Goal: Information Seeking & Learning: Learn about a topic

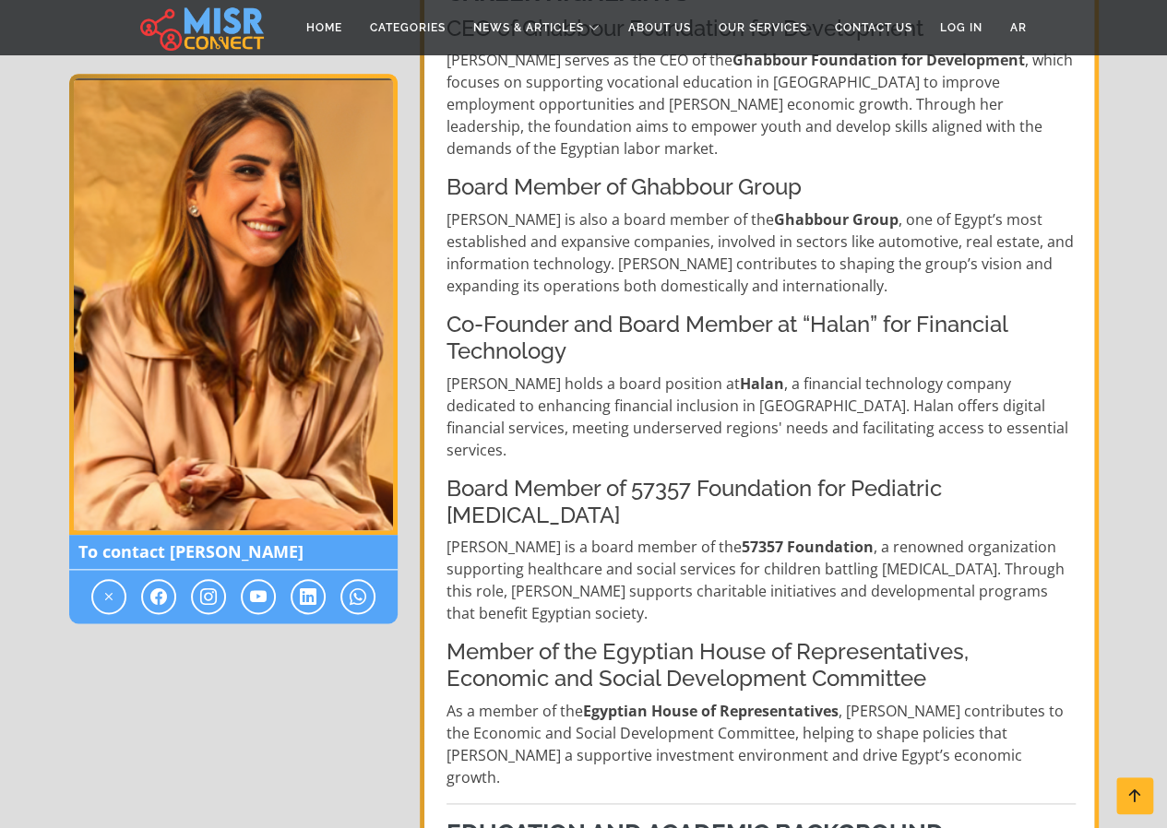
scroll to position [738, 0]
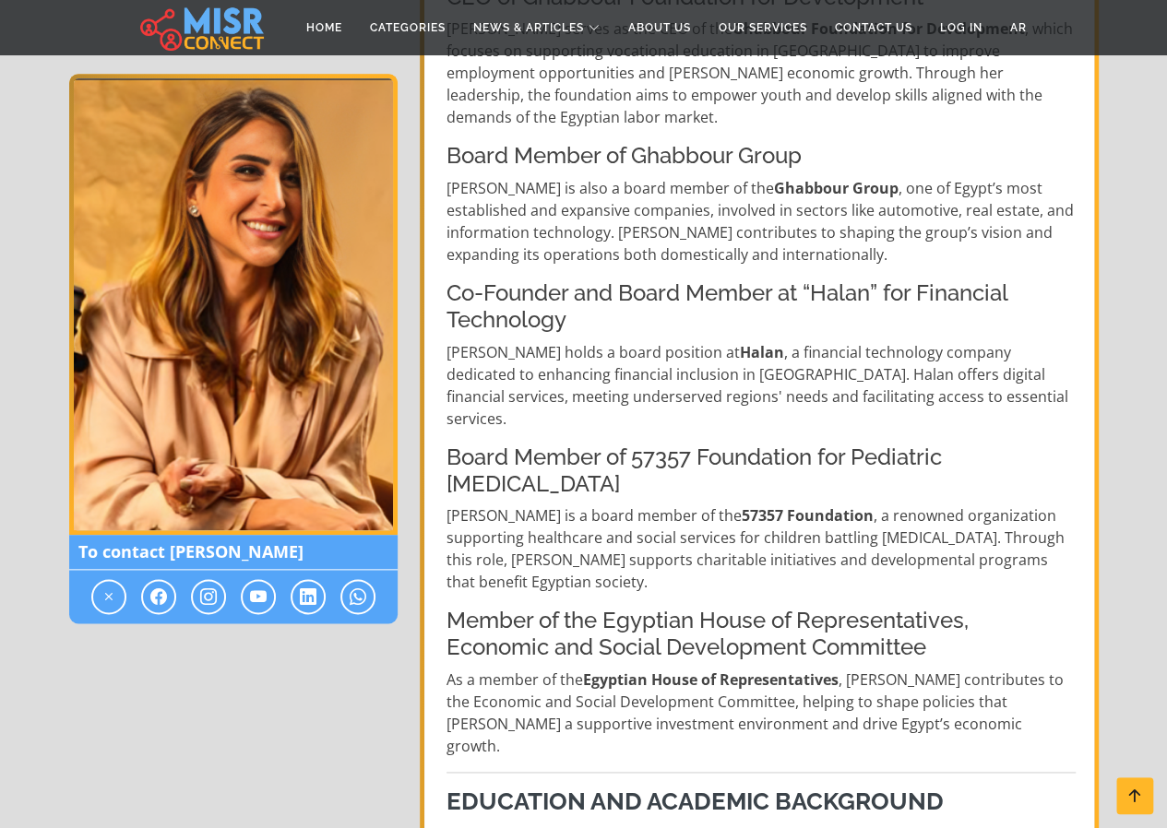
click at [701, 669] on p "As a member of the Egyptian House of Representatives , Dina contributes to the …" at bounding box center [760, 713] width 629 height 89
click at [560, 608] on h4 "Member of the Egyptian House of Representatives, Economic and Social Developmen…" at bounding box center [760, 635] width 629 height 54
drag, startPoint x: 514, startPoint y: 544, endPoint x: 752, endPoint y: 530, distance: 238.4
click at [752, 608] on h4 "Member of the Egyptian House of Representatives, Economic and Social Developmen…" at bounding box center [760, 635] width 629 height 54
click at [753, 608] on h4 "Member of the Egyptian House of Representatives, Economic and Social Developmen…" at bounding box center [760, 635] width 629 height 54
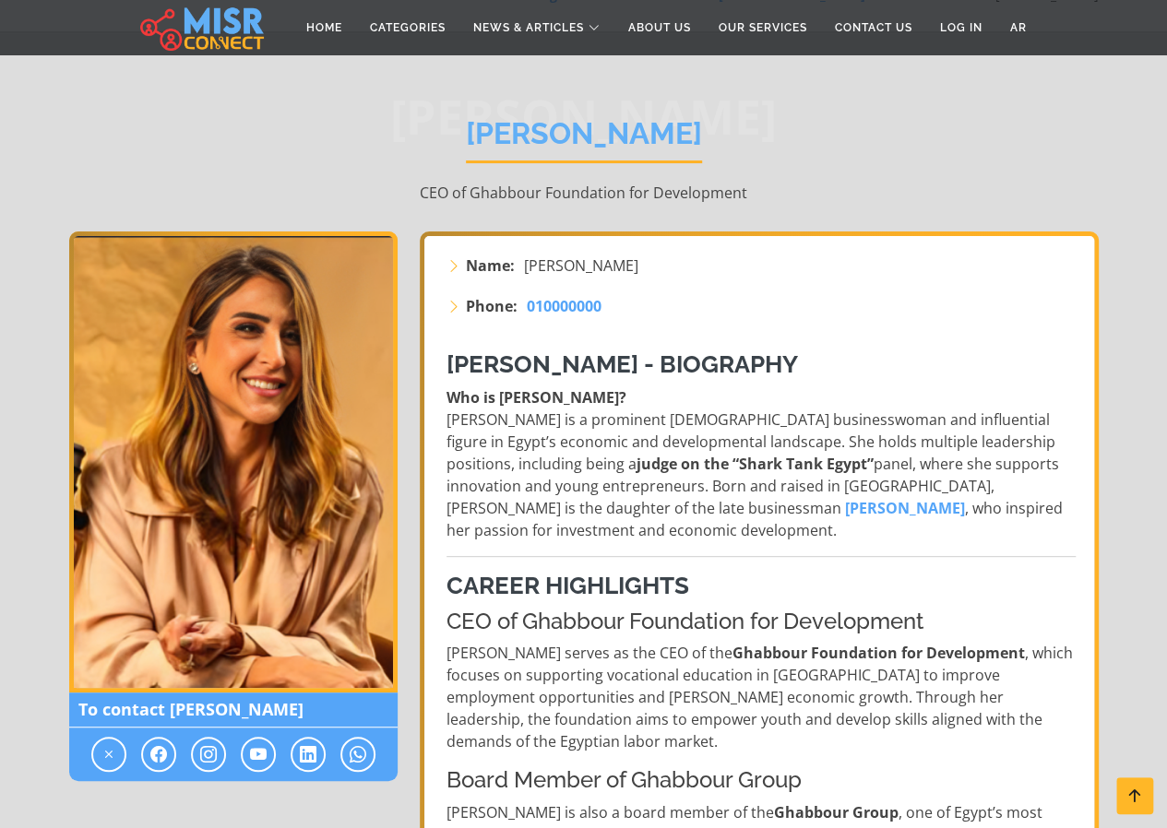
scroll to position [0, 0]
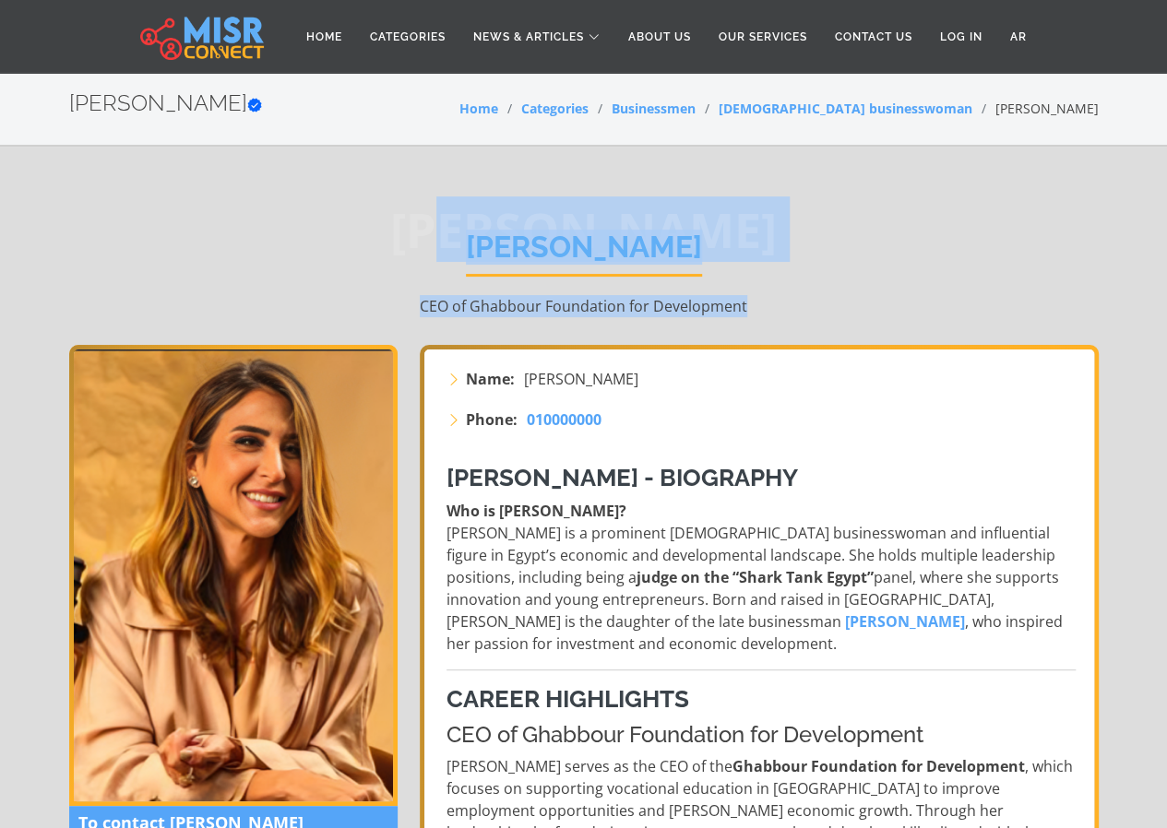
drag, startPoint x: 423, startPoint y: 245, endPoint x: 749, endPoint y: 298, distance: 330.8
click at [749, 298] on div "Dina Ghabbour Dina Ghabbour CEO of Ghabbour Foundation for Development" at bounding box center [584, 273] width 1030 height 143
copy div "na Ghabbour Dina Ghabbour CEO of Ghabbour Foundation for Development"
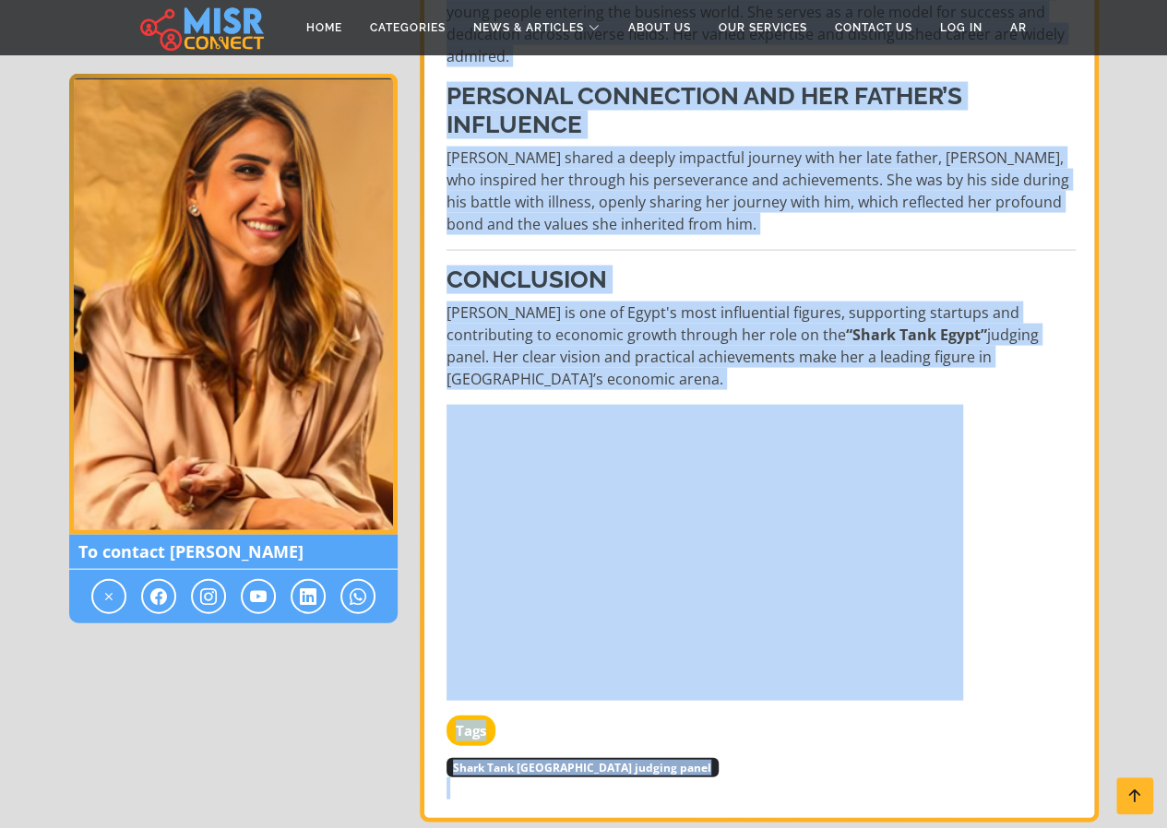
scroll to position [1808, 0]
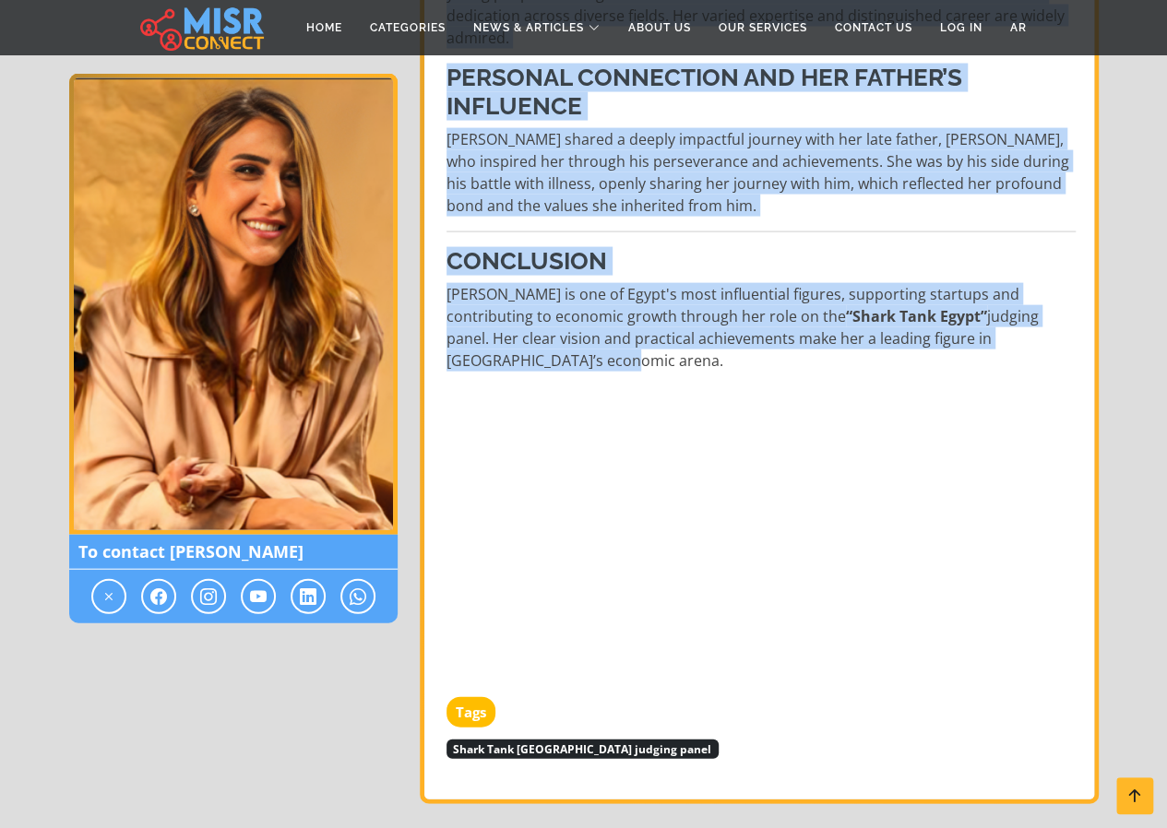
drag, startPoint x: 443, startPoint y: 468, endPoint x: 600, endPoint y: 202, distance: 308.5
copy div "Dina Ghabbour - Biography Who is Dina Ghabbour? Dina Ghabbour is a prominent Eg…"
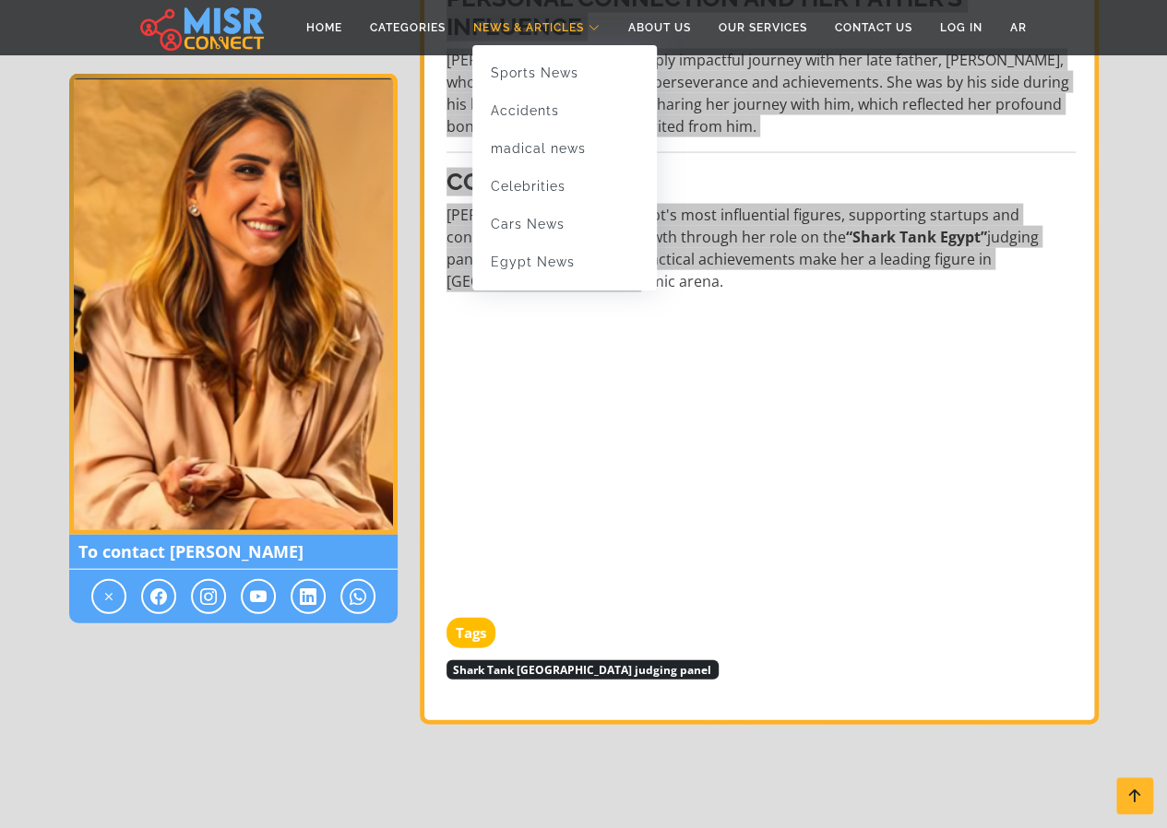
scroll to position [1993, 0]
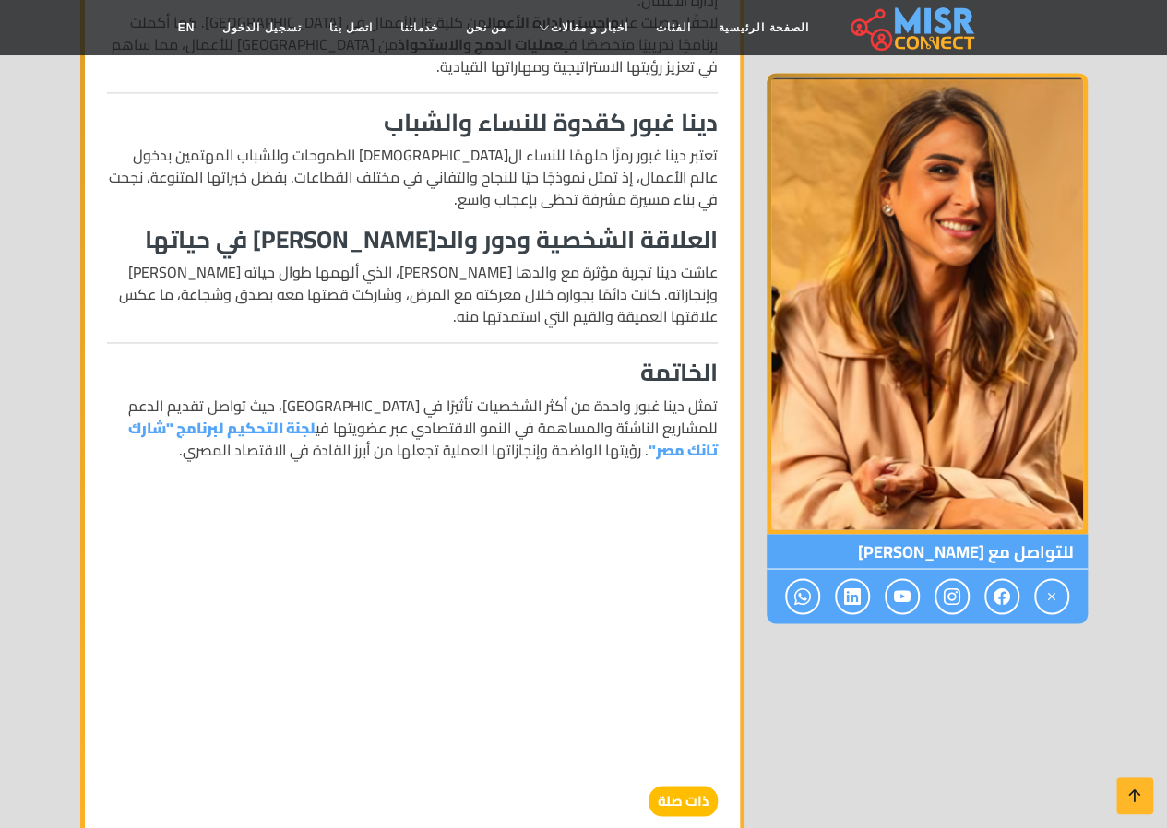
scroll to position [1384, 0]
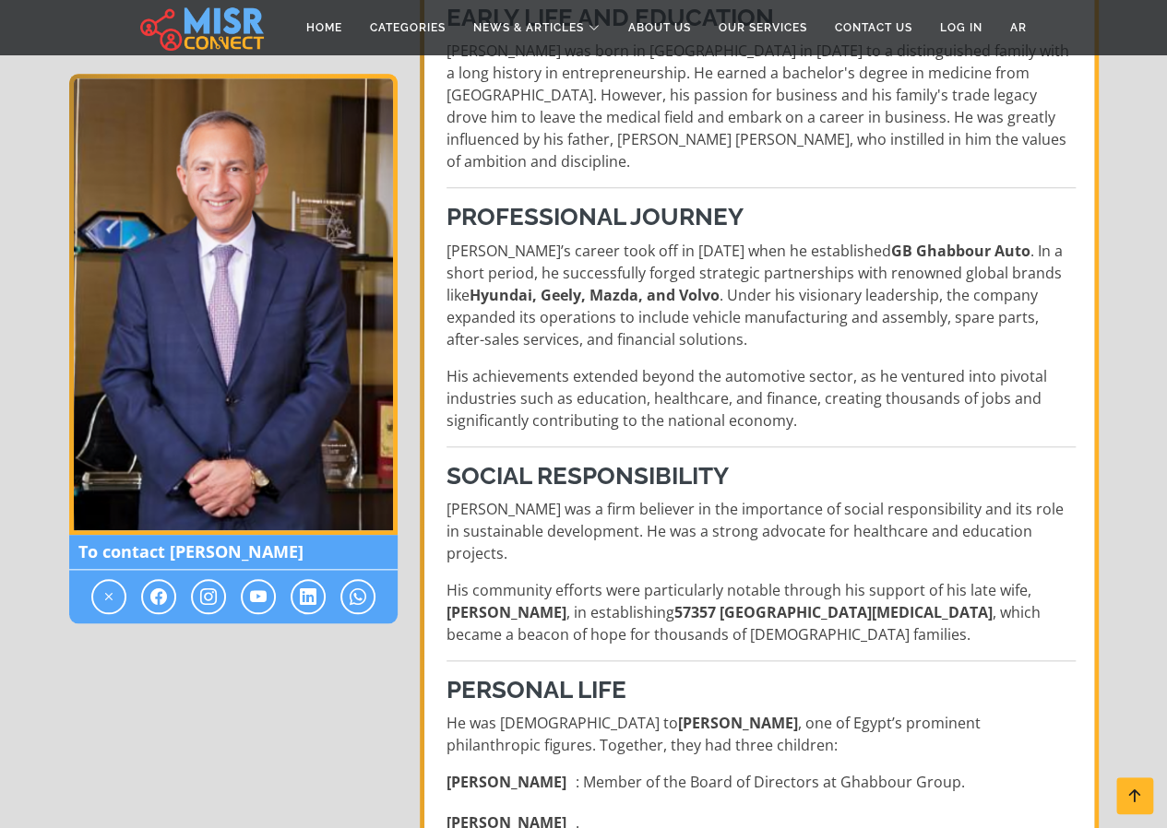
scroll to position [738, 0]
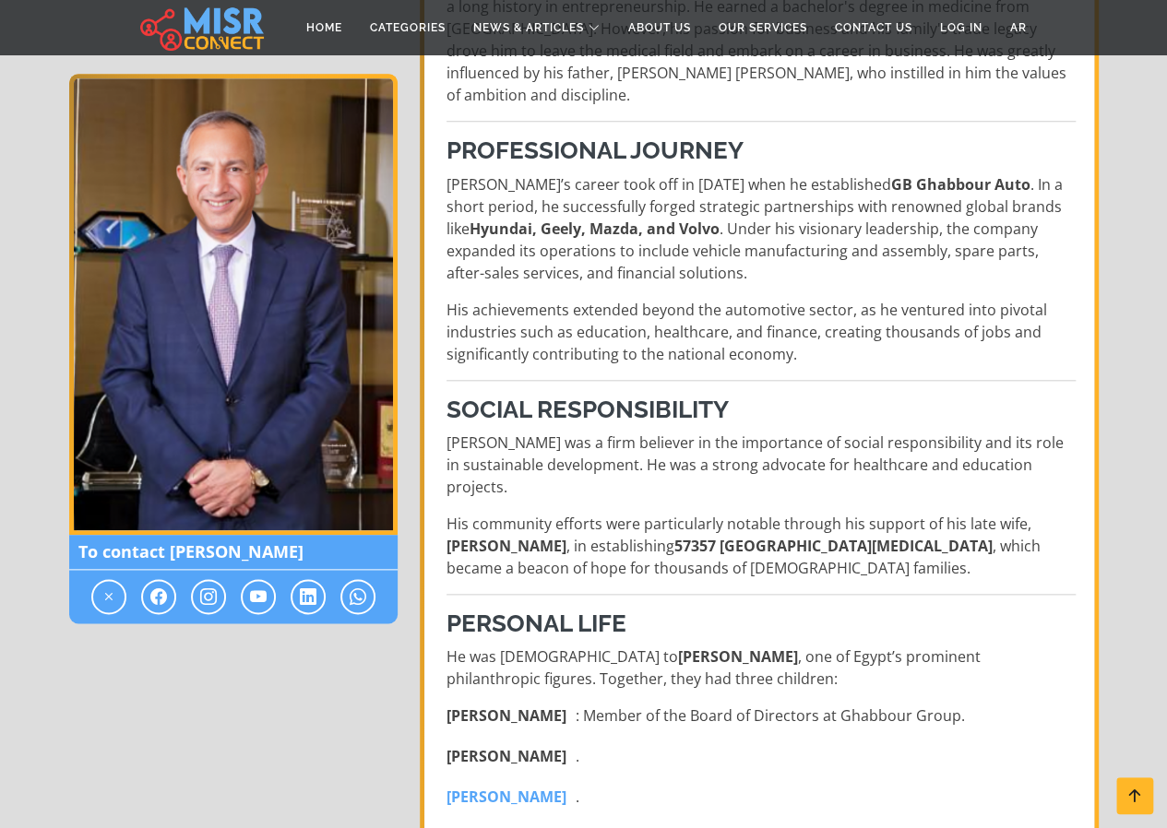
click at [815, 255] on p "[PERSON_NAME]’s career took off in [DATE] when he established GB Ghabbour Auto …" at bounding box center [760, 228] width 629 height 111
click at [442, 117] on div "[PERSON_NAME] (1953 – [DATE]) The [DEMOGRAPHIC_DATA] Businessman and Automotive…" at bounding box center [760, 514] width 651 height 1658
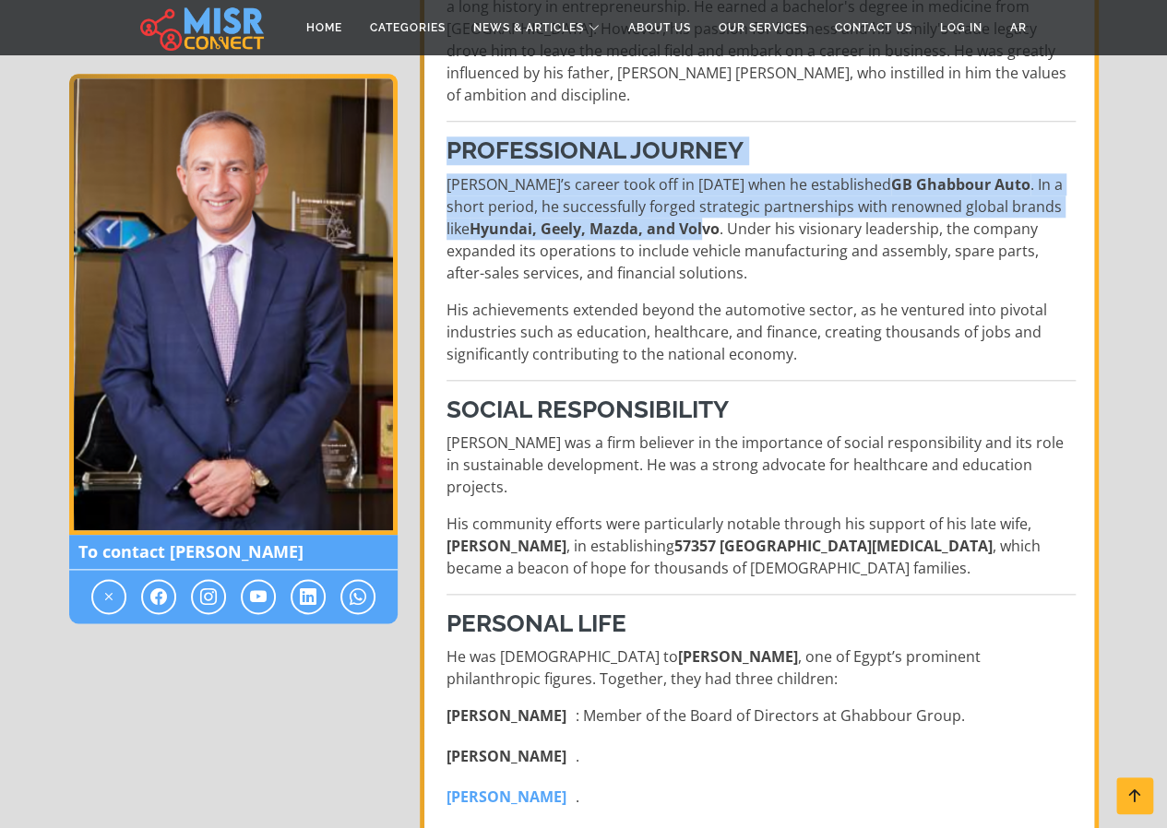
drag, startPoint x: 442, startPoint y: 117, endPoint x: 679, endPoint y: 211, distance: 255.1
click at [679, 211] on div "Raouf Ghabbour (1953 – November 9, 2022) The Egyptian Businessman and Automotiv…" at bounding box center [760, 514] width 651 height 1658
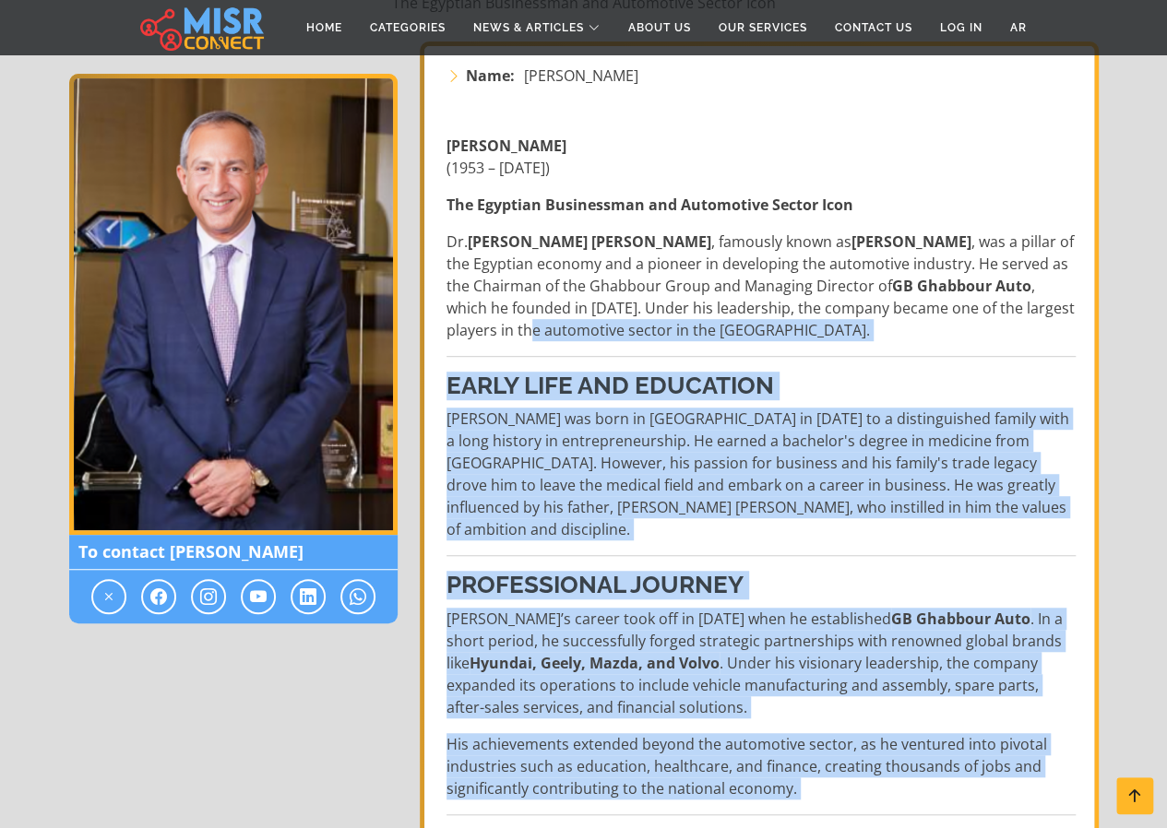
scroll to position [277, 0]
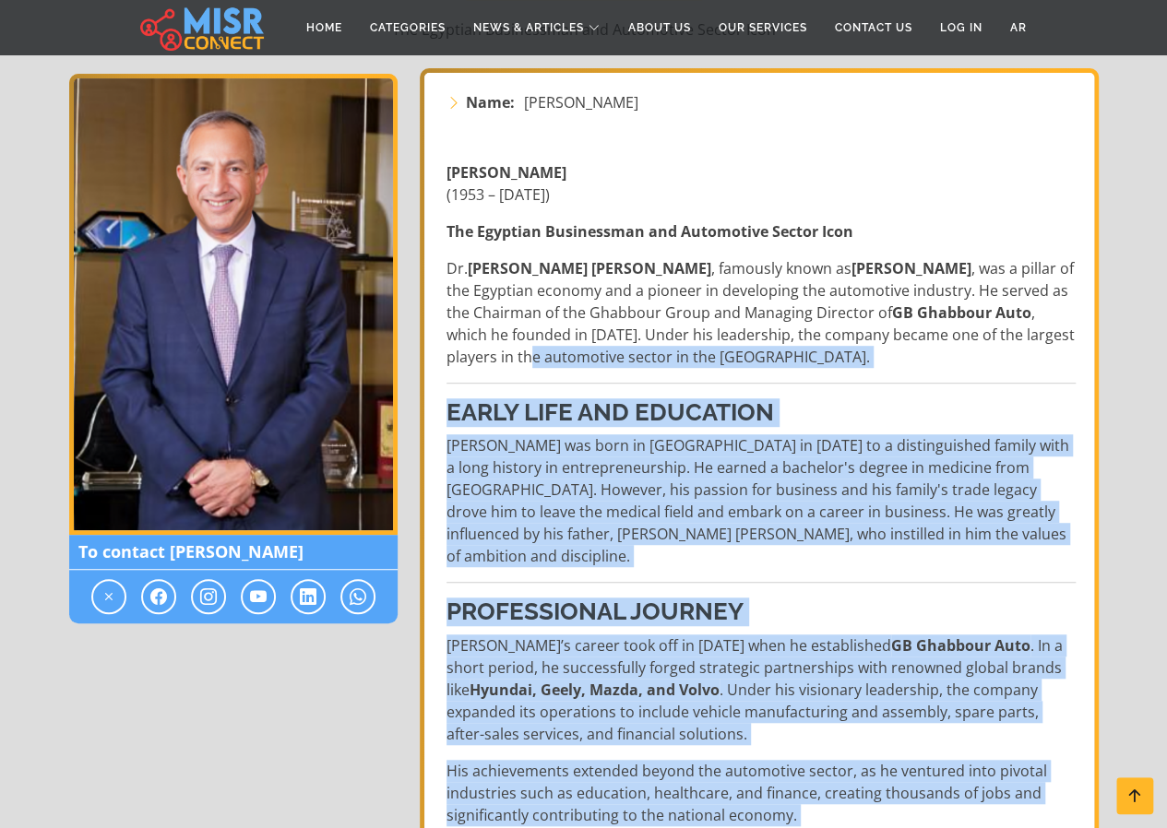
drag, startPoint x: 567, startPoint y: 731, endPoint x: 493, endPoint y: 353, distance: 384.6
click at [501, 409] on strong "Early Life and Education" at bounding box center [609, 413] width 327 height 28
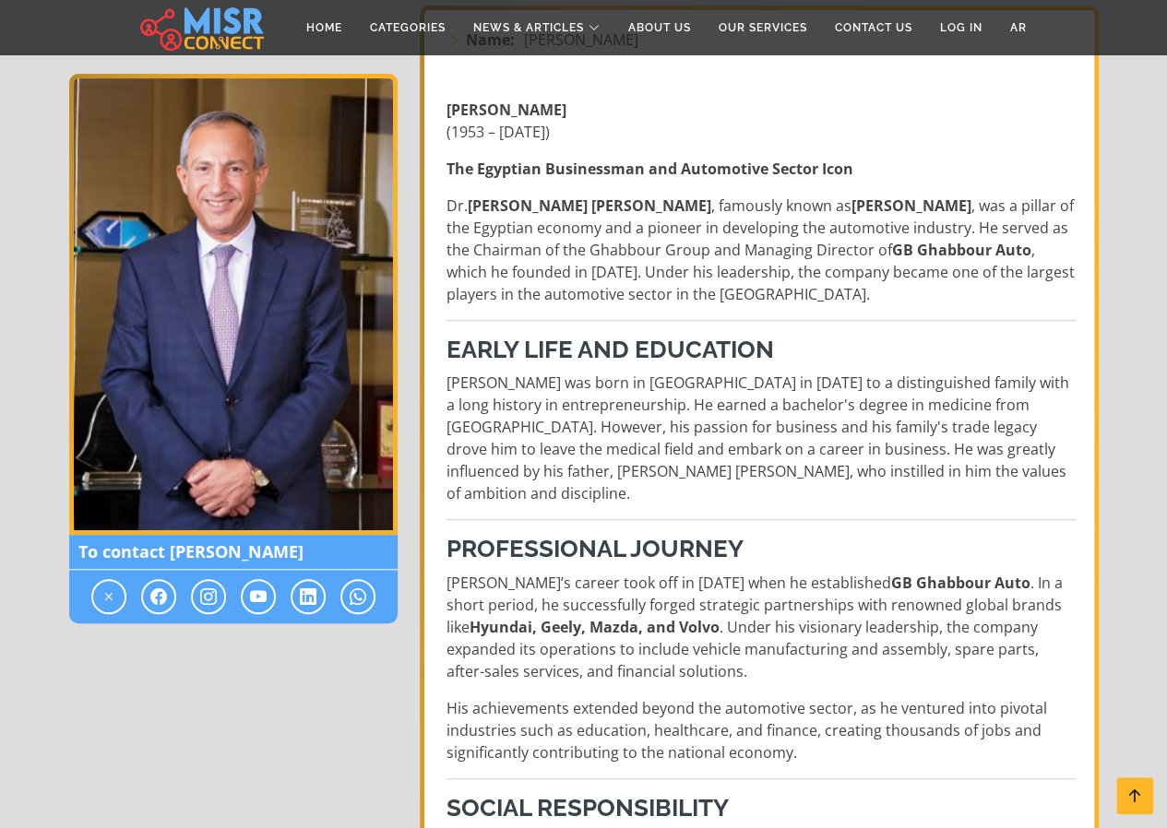
scroll to position [369, 0]
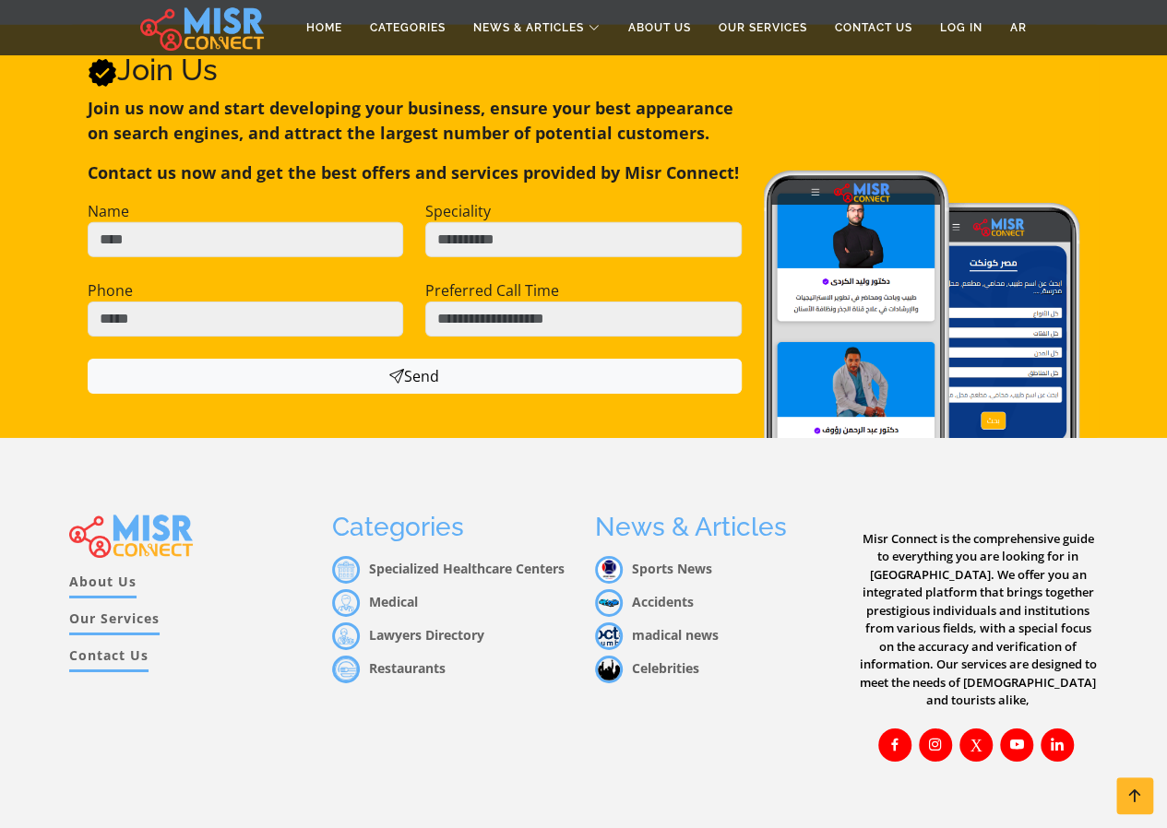
drag, startPoint x: 501, startPoint y: 555, endPoint x: 450, endPoint y: 601, distance: 68.0
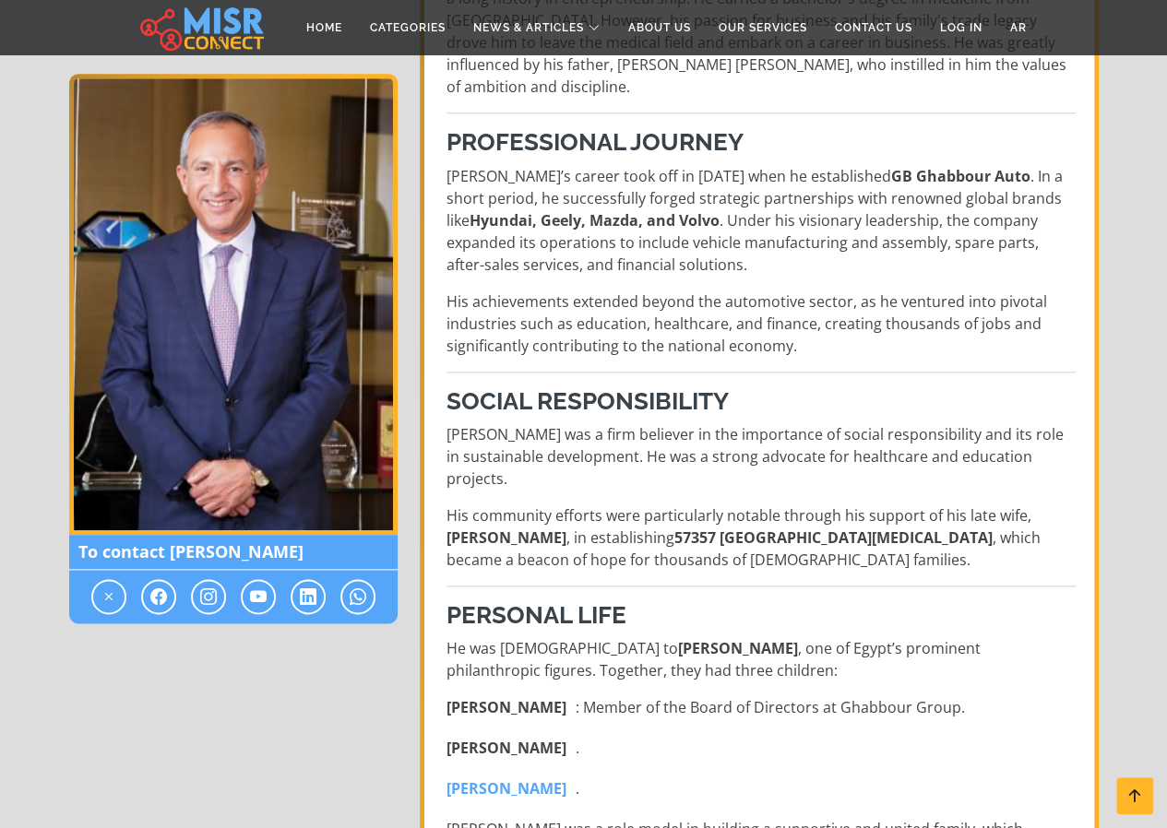
click at [633, 512] on p "His community efforts were particularly notable through his support of his late…" at bounding box center [760, 538] width 629 height 66
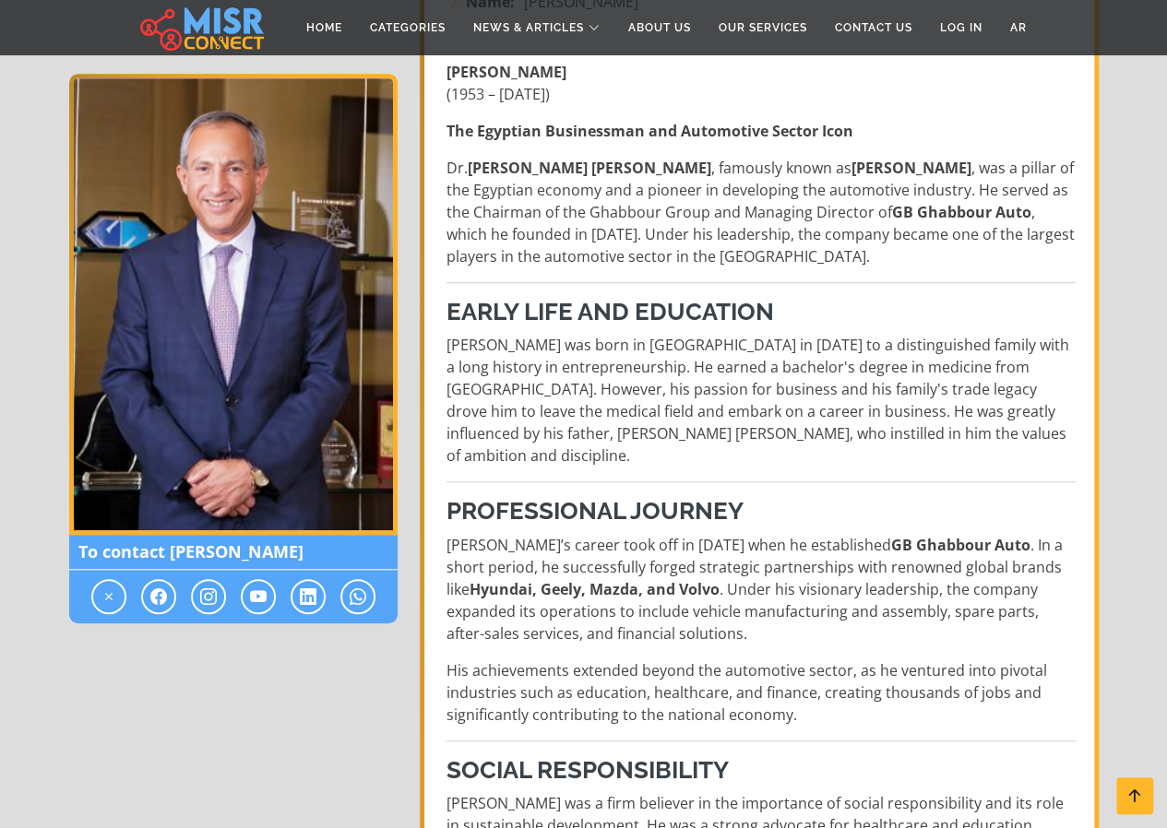
click at [627, 416] on p "Raouf Ghabbour was born in Cairo in 1953 to a distinguished family with a long …" at bounding box center [760, 400] width 629 height 133
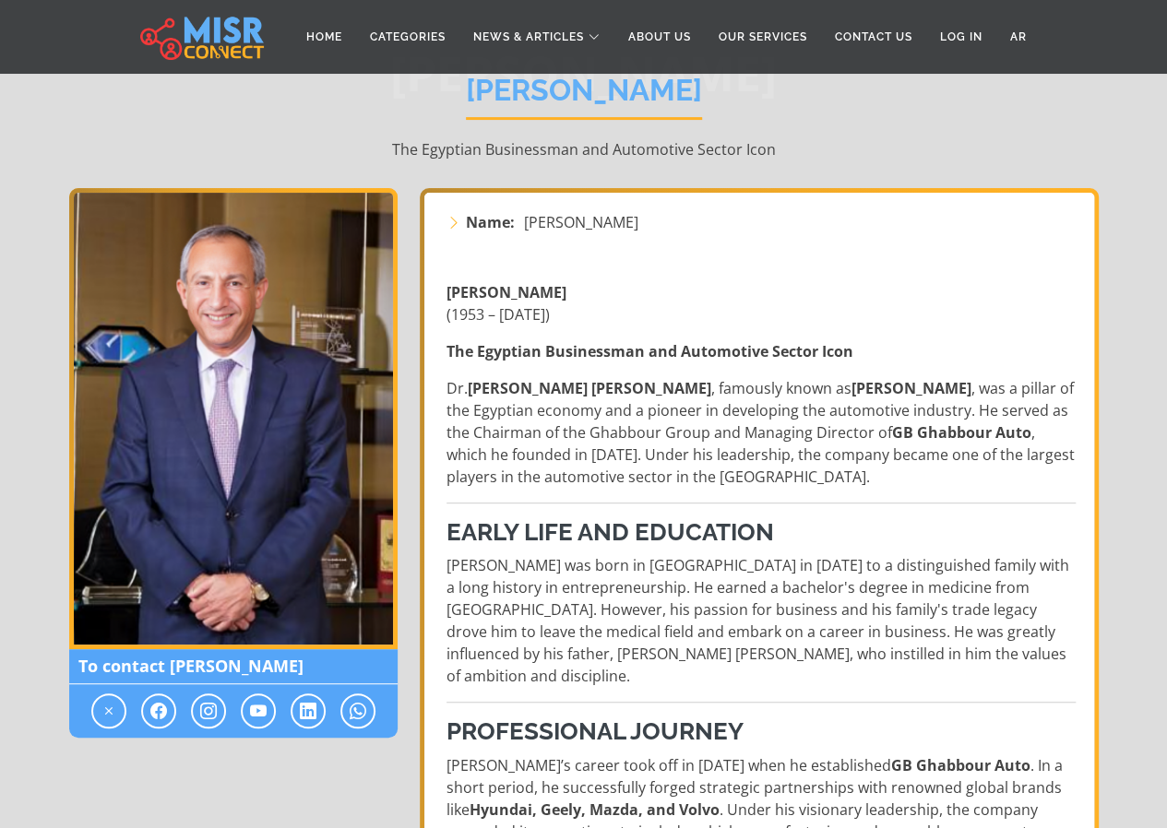
scroll to position [0, 0]
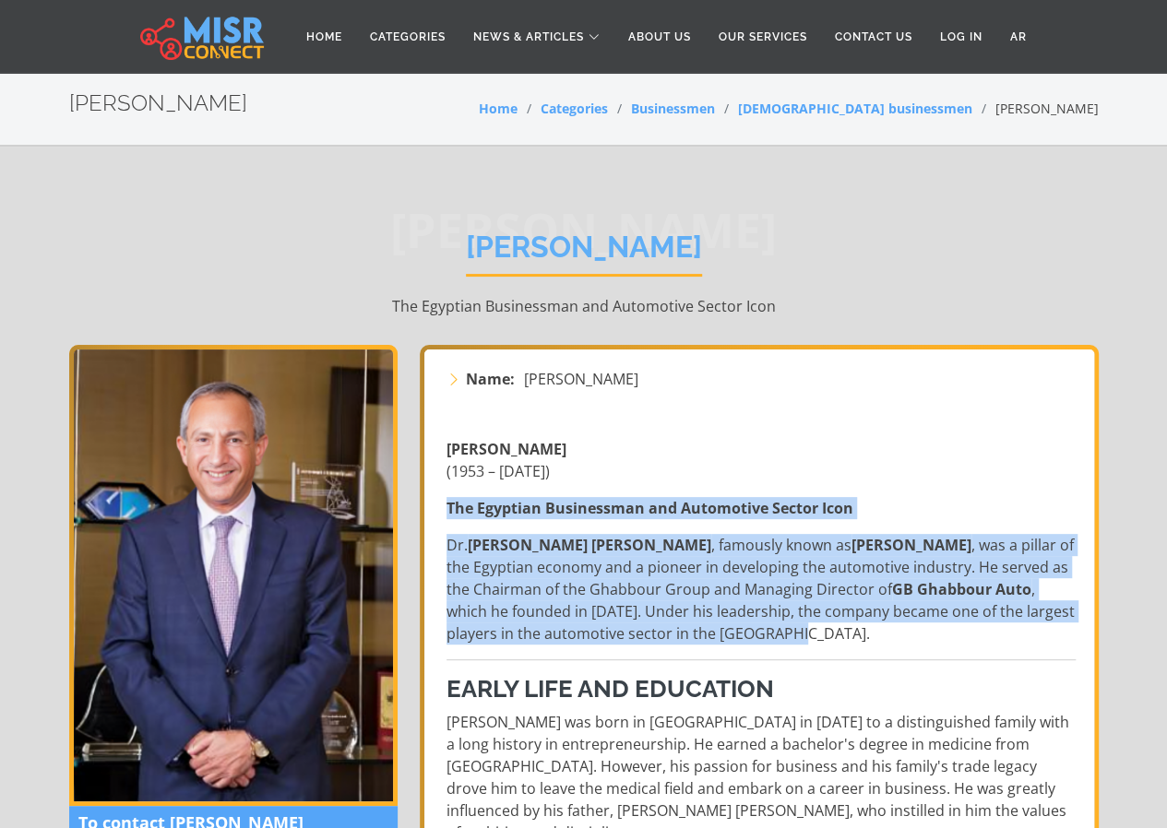
drag, startPoint x: 448, startPoint y: 506, endPoint x: 803, endPoint y: 641, distance: 379.0
copy div "The Egyptian Businessman and Automotive Sector Icon Dr. Raouf Kamal Hanna Ghabb…"
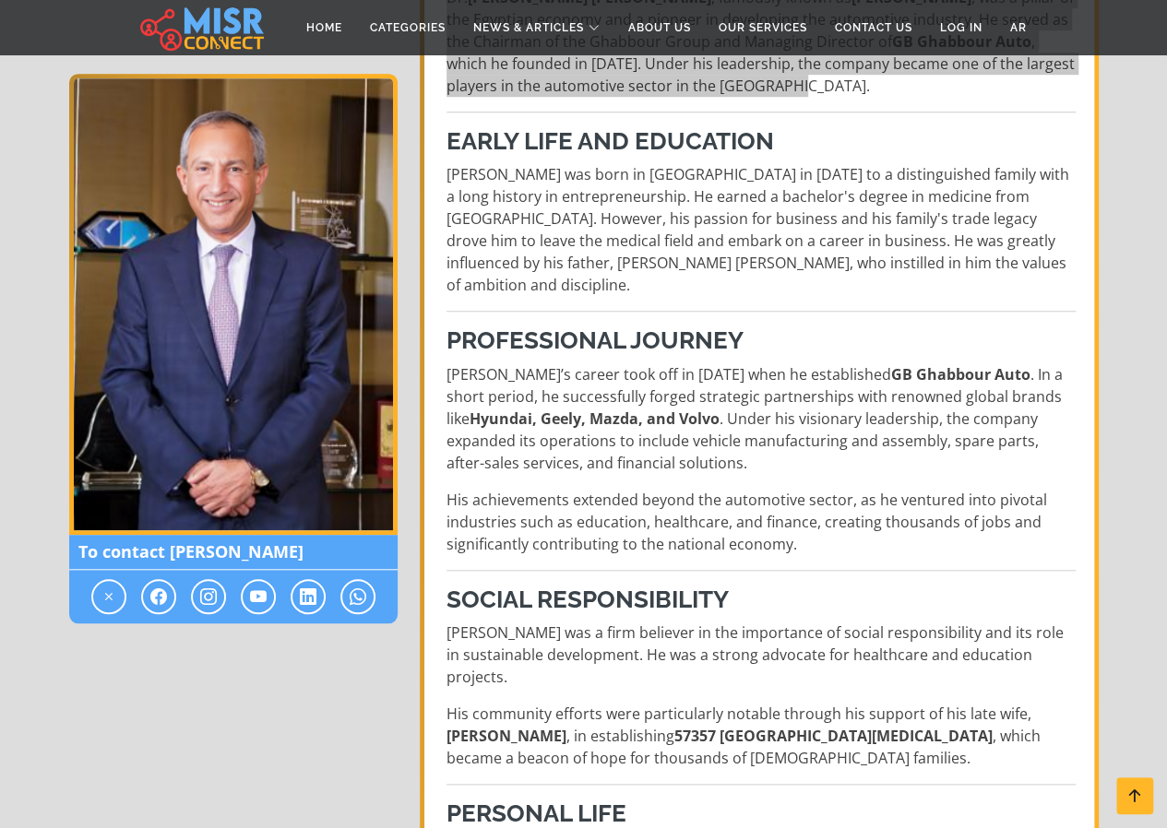
scroll to position [554, 0]
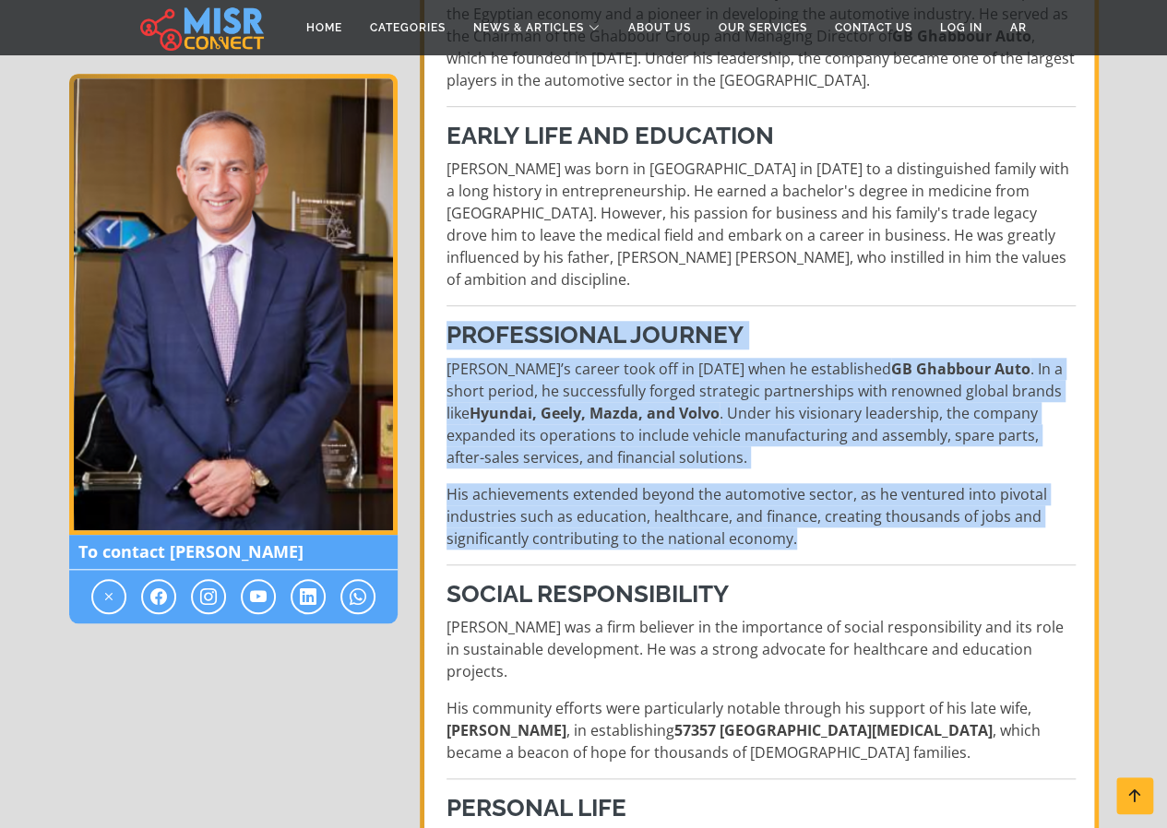
drag, startPoint x: 448, startPoint y: 304, endPoint x: 794, endPoint y: 520, distance: 407.8
click at [793, 519] on div "Raouf Ghabbour (1953 – November 9, 2022) The Egyptian Businessman and Automotiv…" at bounding box center [760, 699] width 651 height 1658
copy div "Professional Journey Ghabbour’s career took off in 1985 when he established GB …"
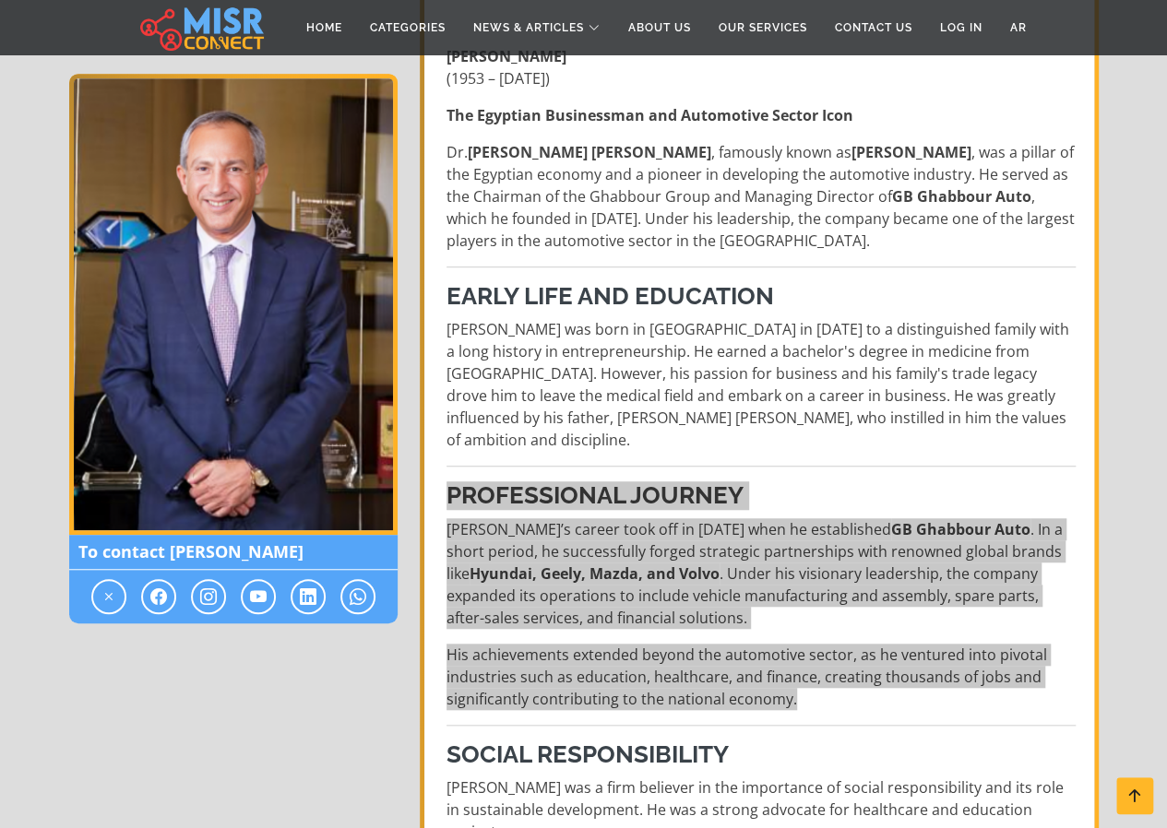
scroll to position [0, 0]
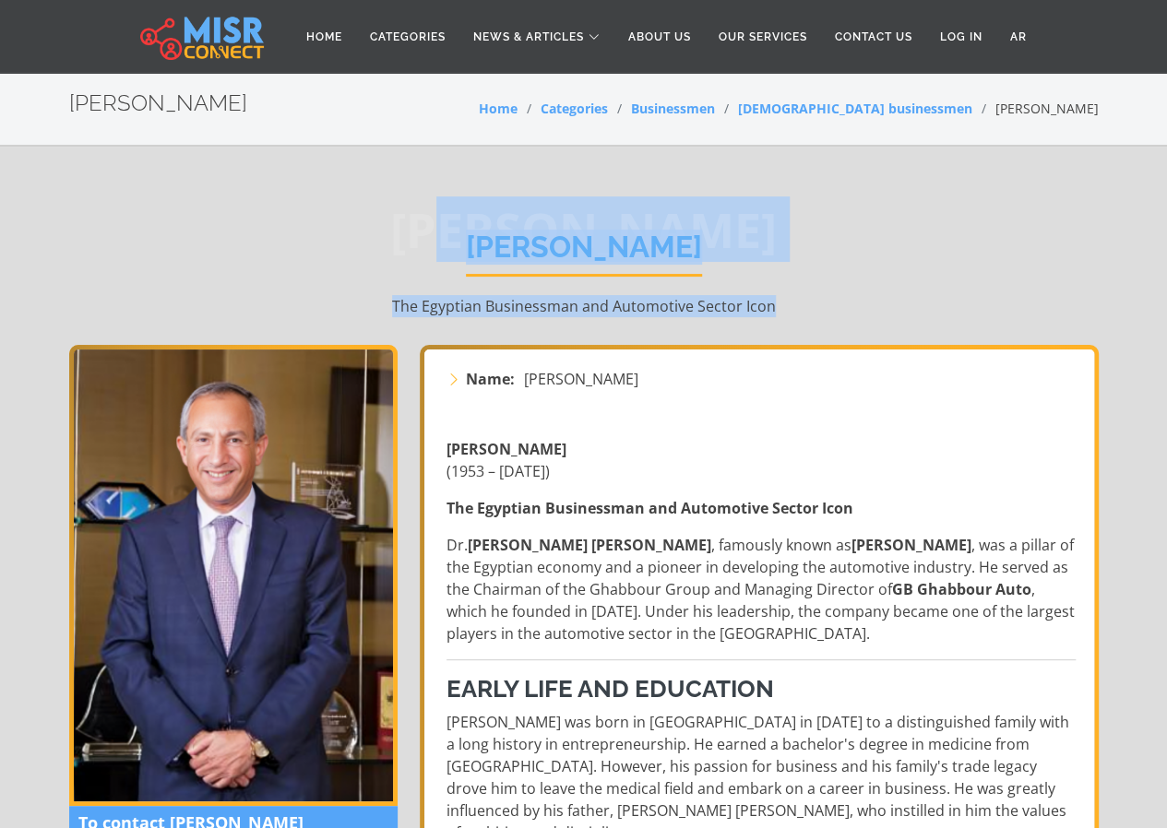
drag, startPoint x: 438, startPoint y: 233, endPoint x: 841, endPoint y: 329, distance: 414.4
click at [841, 329] on div "Raouf Ghabbour Raouf Ghabbour The Egyptian Businessman and Automotive Sector Ic…" at bounding box center [584, 273] width 1030 height 143
copy div "ouf Ghabbour Raouf Ghabbour The Egyptian Businessman and Automotive Sector Icon"
click at [145, 256] on div "Raouf Ghabbour Raouf Ghabbour The Egyptian Businessman and Automotive Sector Ic…" at bounding box center [584, 273] width 1030 height 143
